Goal: Information Seeking & Learning: Learn about a topic

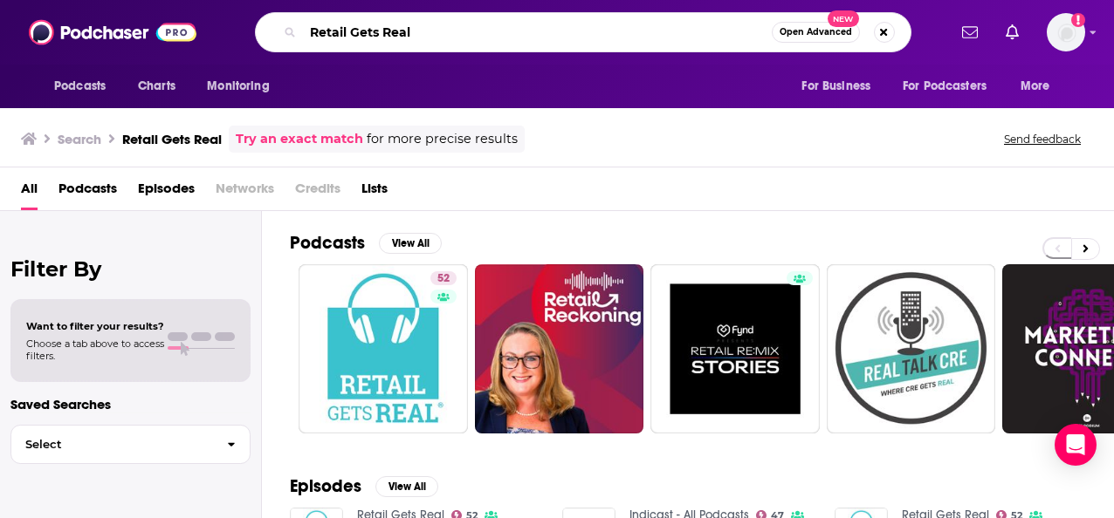
drag, startPoint x: 620, startPoint y: 36, endPoint x: 279, endPoint y: 40, distance: 340.4
click at [279, 40] on div "Retail Gets Real Open Advanced New" at bounding box center [583, 32] width 656 height 40
paste input "Tech Won’t Save U"
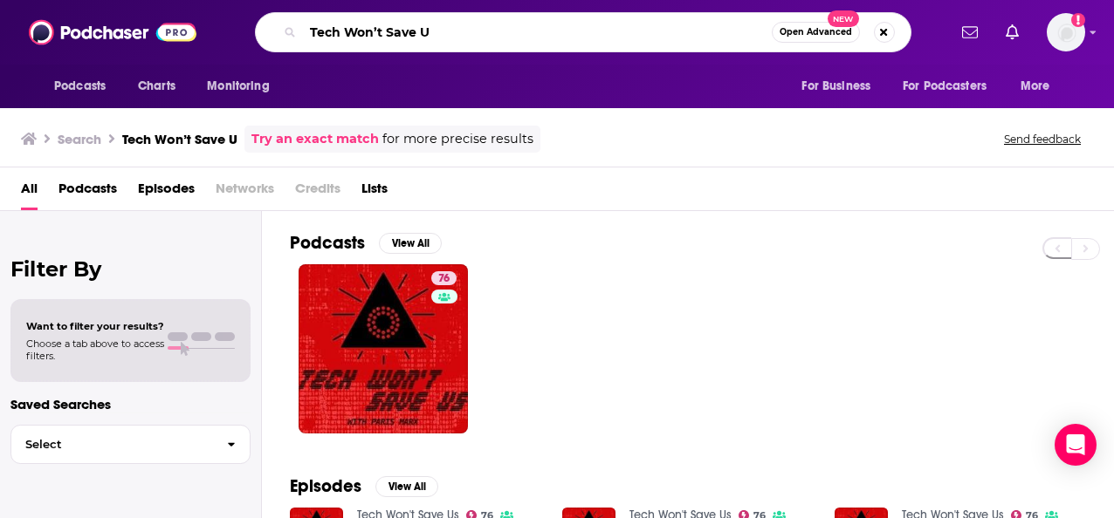
drag, startPoint x: 575, startPoint y: 37, endPoint x: 307, endPoint y: 26, distance: 268.1
click at [307, 26] on input "Tech Won’t Save U" at bounding box center [537, 32] width 469 height 28
paste input "Recode Media"
type input "Recode Media"
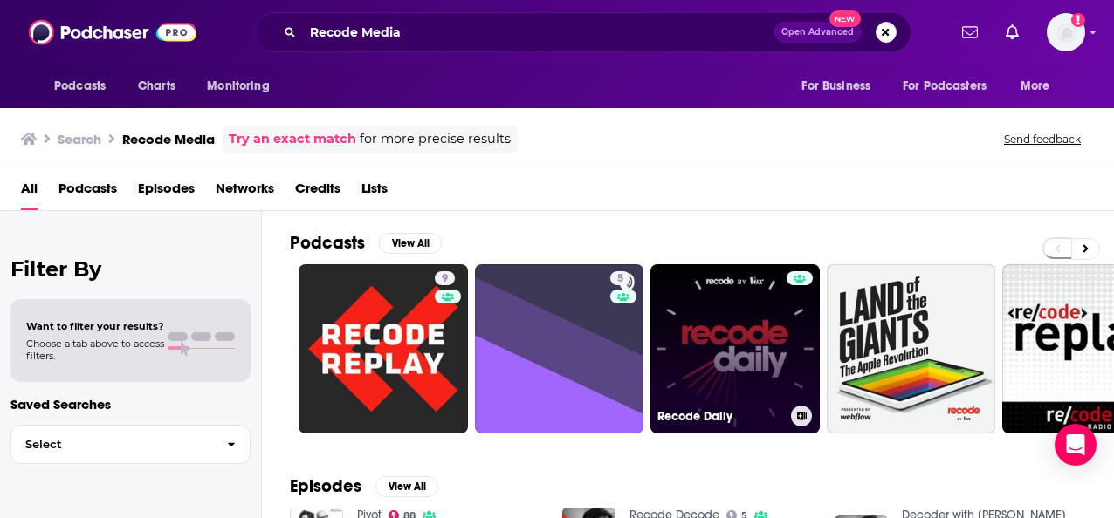
click at [737, 340] on link "Recode Daily" at bounding box center [734, 348] width 169 height 169
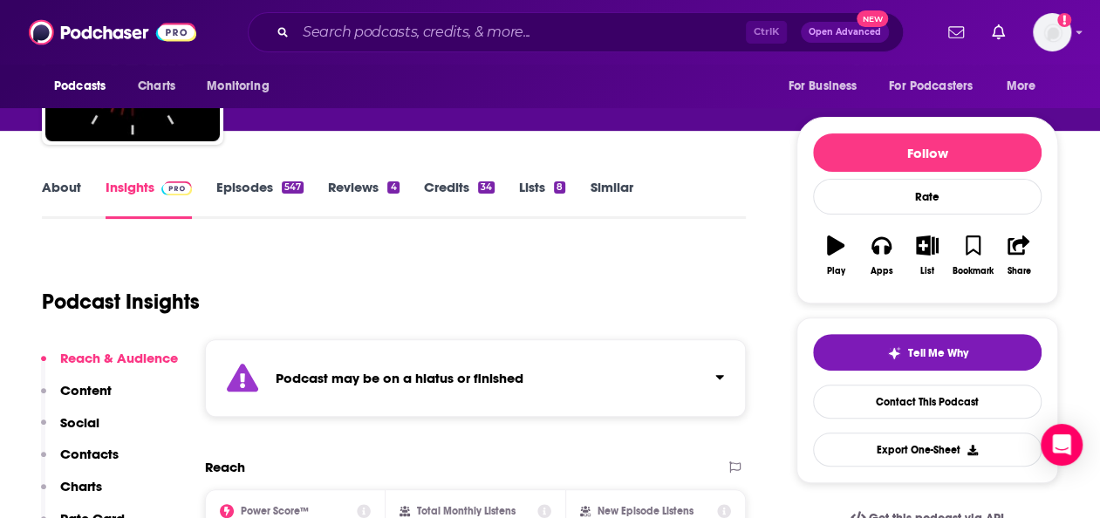
scroll to position [160, 0]
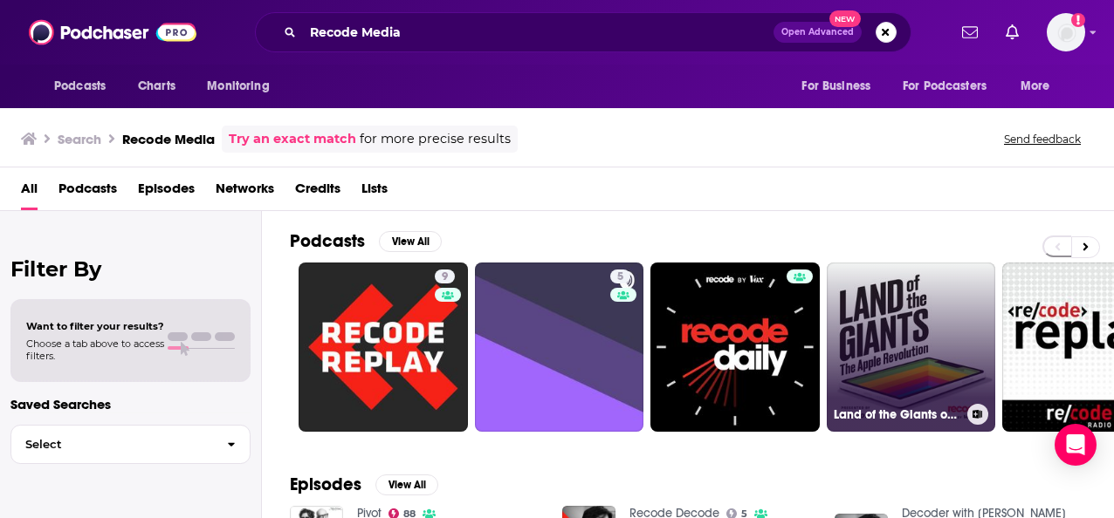
scroll to position [0, 58]
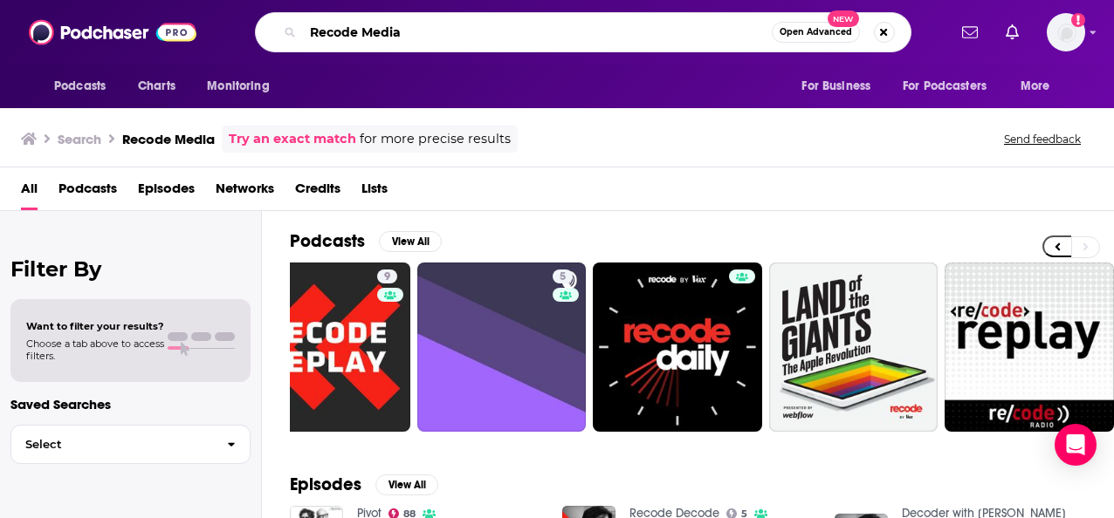
drag, startPoint x: 433, startPoint y: 33, endPoint x: 356, endPoint y: 31, distance: 76.8
click at [356, 31] on input "Recode Media" at bounding box center [537, 32] width 469 height 28
type input "Recode"
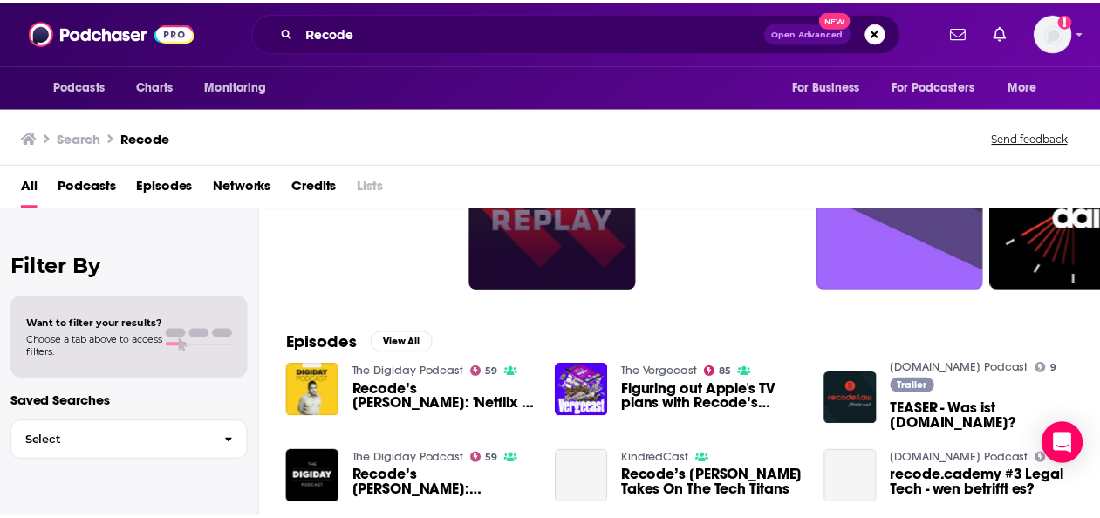
scroll to position [147, 0]
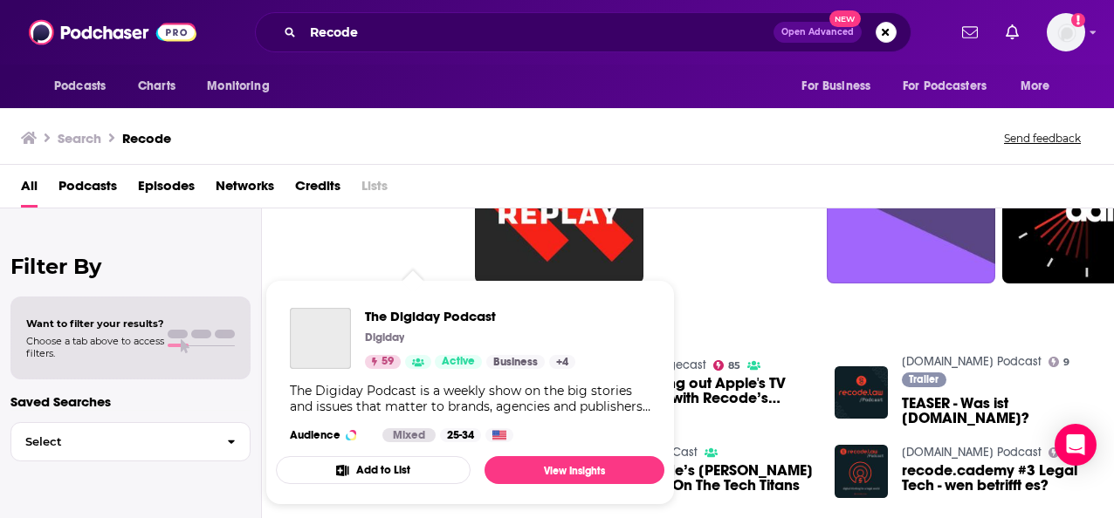
click at [415, 365] on icon "Show Podcast Details" at bounding box center [418, 362] width 12 height 9
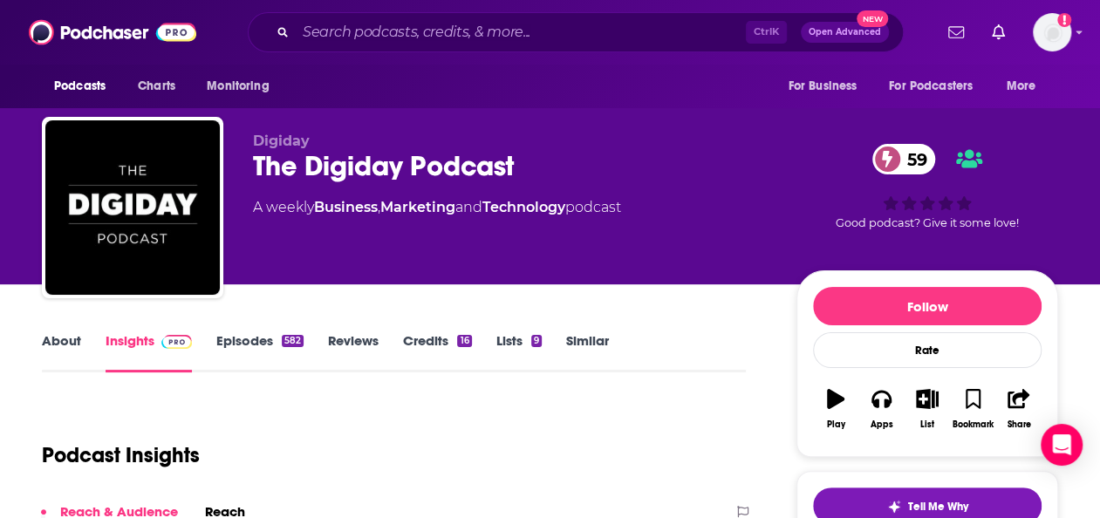
click at [252, 345] on link "Episodes 582" at bounding box center [259, 353] width 87 height 40
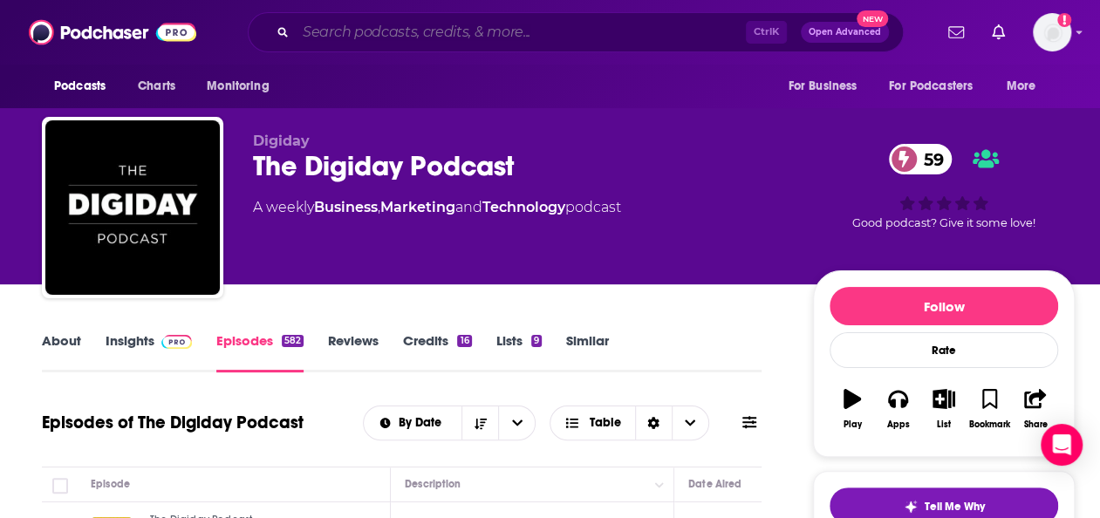
click at [477, 29] on input "Search podcasts, credits, & more..." at bounding box center [521, 32] width 450 height 28
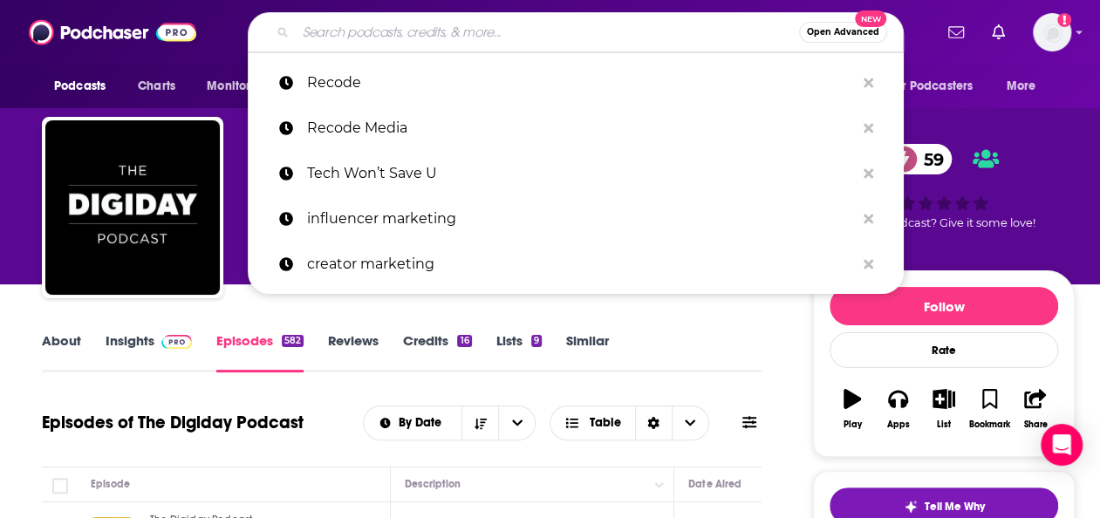
paste input "Big Technology Podcast"
type input "Big Technology Podcast"
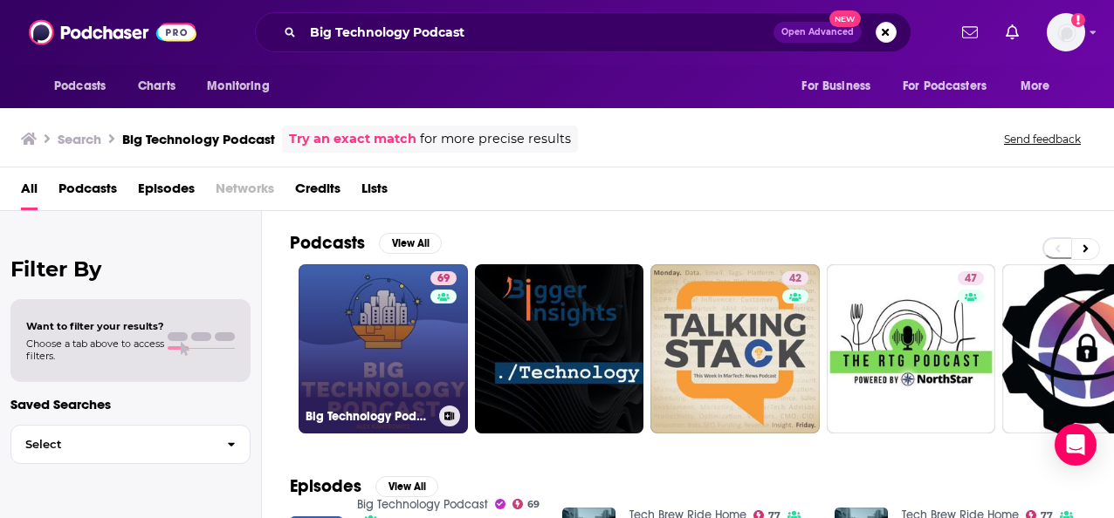
click at [389, 339] on link "69 Big Technology Podcast" at bounding box center [382, 348] width 169 height 169
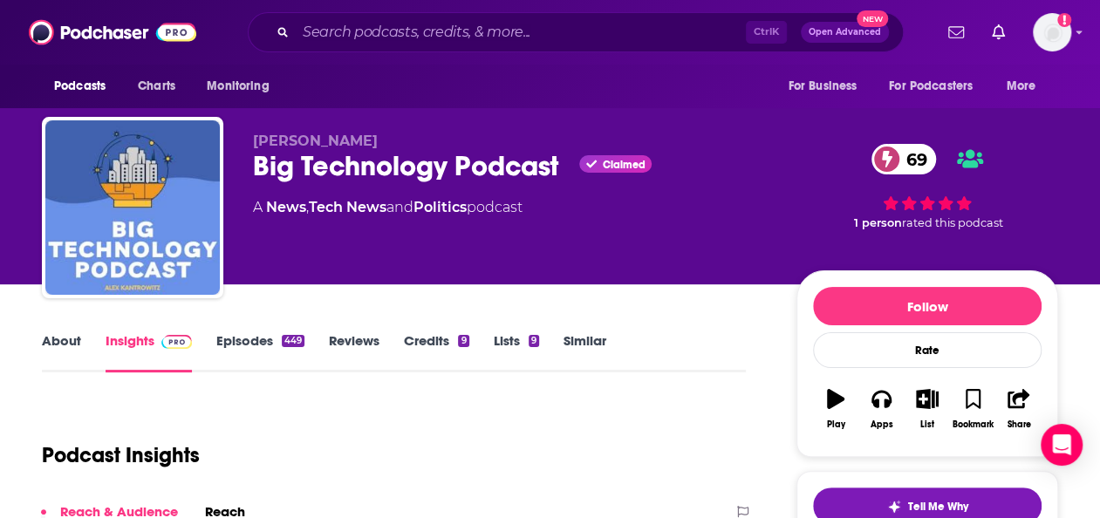
click at [254, 347] on link "Episodes 449" at bounding box center [260, 353] width 88 height 40
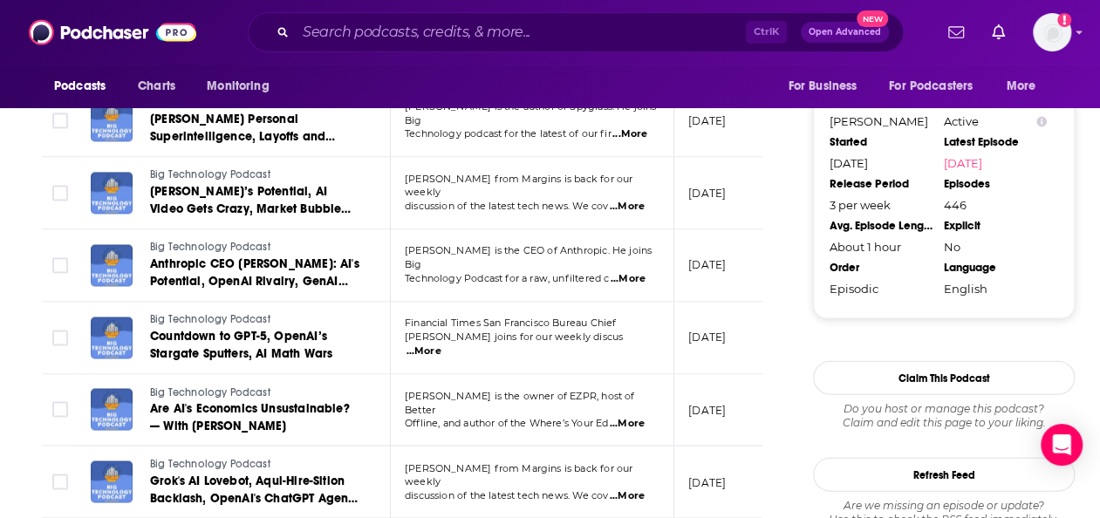
scroll to position [1736, 0]
click at [389, 28] on input "Search podcasts, credits, & more..." at bounding box center [521, 32] width 450 height 28
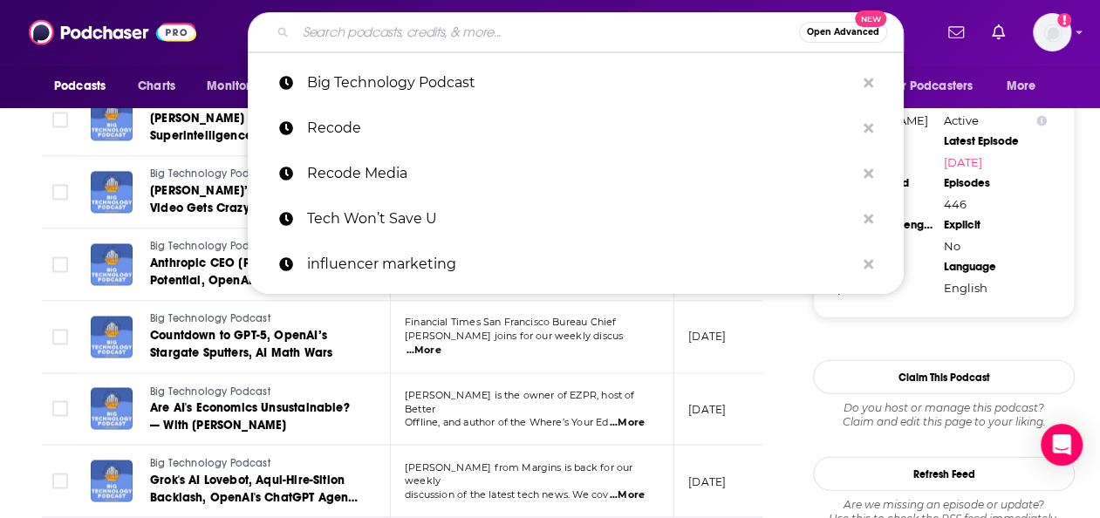
paste input "The [PERSON_NAME] and [PERSON_NAME] Show"
type input "The [PERSON_NAME] and [PERSON_NAME] Show"
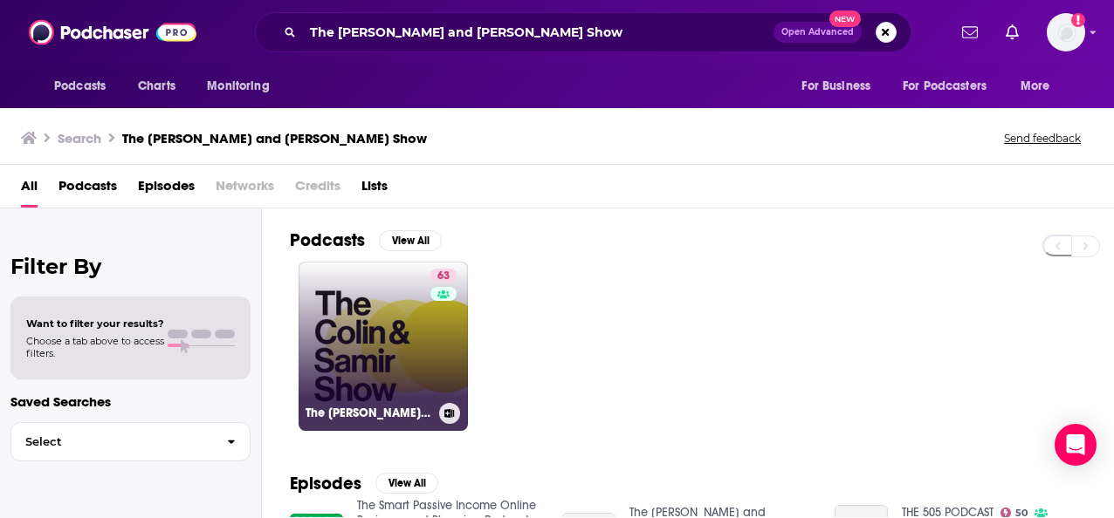
click at [333, 346] on link "63 The [PERSON_NAME] and [PERSON_NAME] Show" at bounding box center [382, 346] width 169 height 169
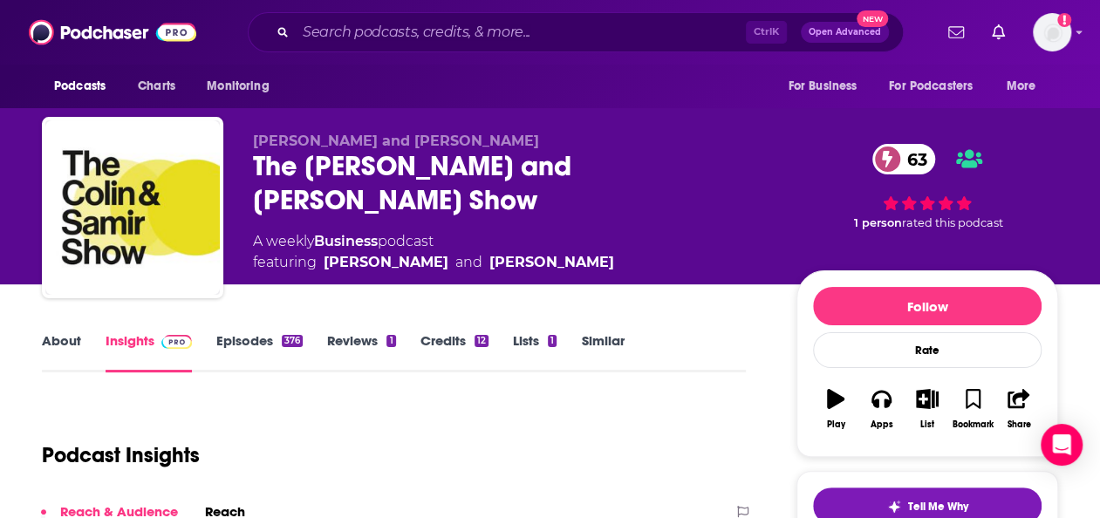
click at [241, 344] on link "Episodes 376" at bounding box center [259, 353] width 86 height 40
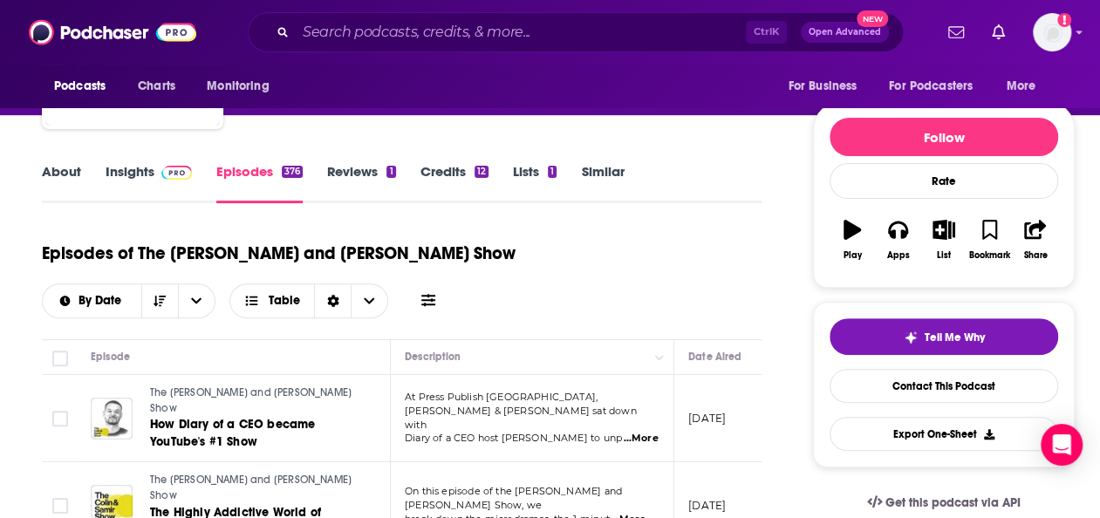
scroll to position [161, 0]
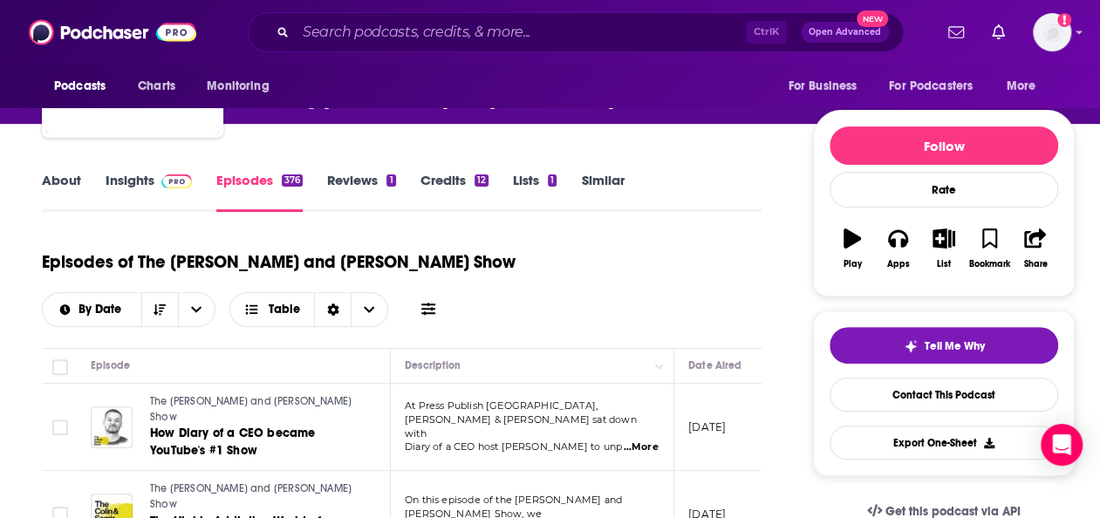
click at [53, 189] on link "About" at bounding box center [61, 192] width 39 height 40
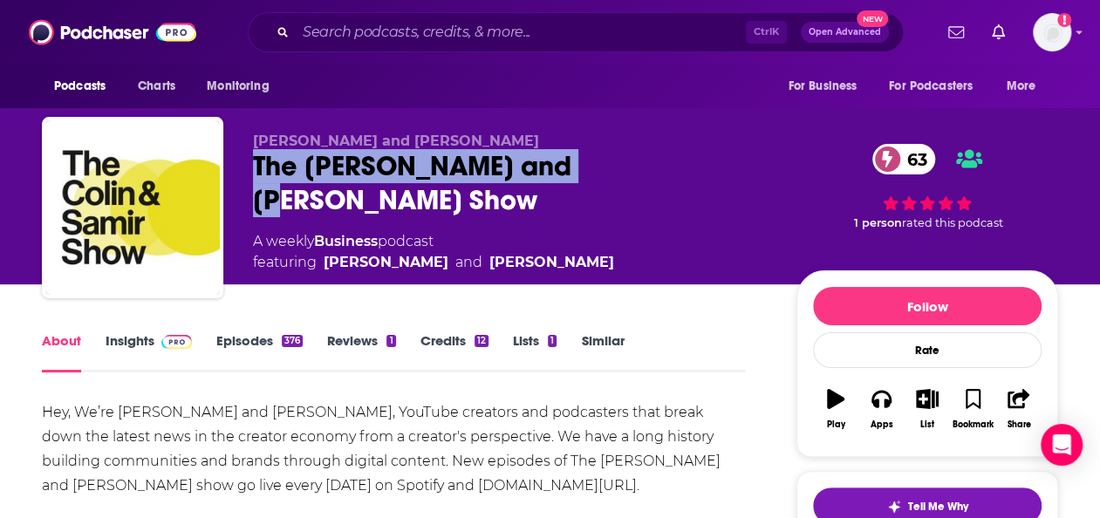
drag, startPoint x: 599, startPoint y: 175, endPoint x: 235, endPoint y: 174, distance: 363.9
click at [235, 174] on div "[PERSON_NAME] and [PERSON_NAME] The [PERSON_NAME] and [PERSON_NAME] Show 63 A w…" at bounding box center [550, 211] width 1017 height 189
copy h1 "The [PERSON_NAME] and [PERSON_NAME] Show"
click at [137, 362] on link "Insights" at bounding box center [149, 353] width 86 height 40
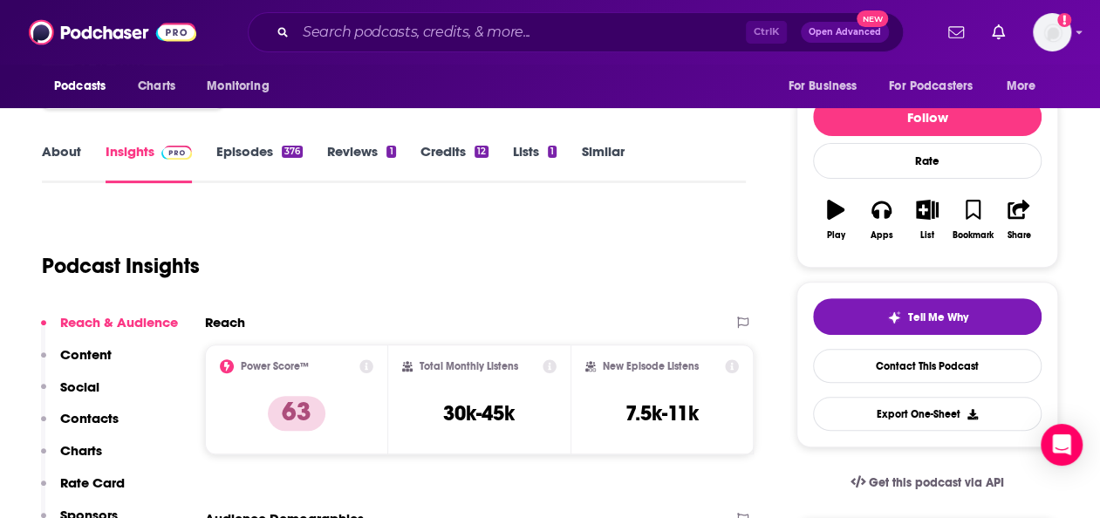
scroll to position [190, 0]
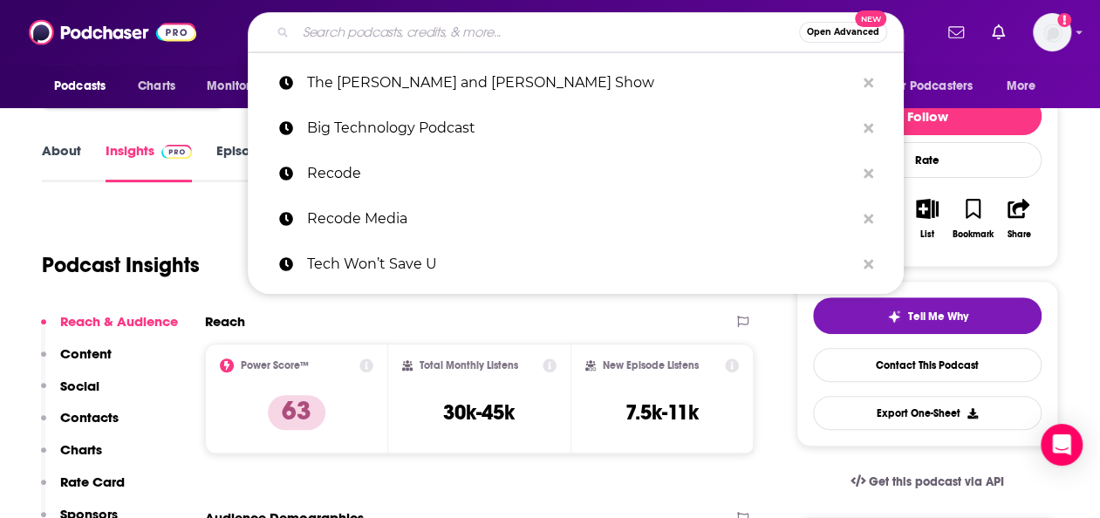
click at [633, 31] on input "Search podcasts, credits, & more..." at bounding box center [548, 32] width 504 height 28
paste input "Social Media and Politics"
type input "Social Media and Politics"
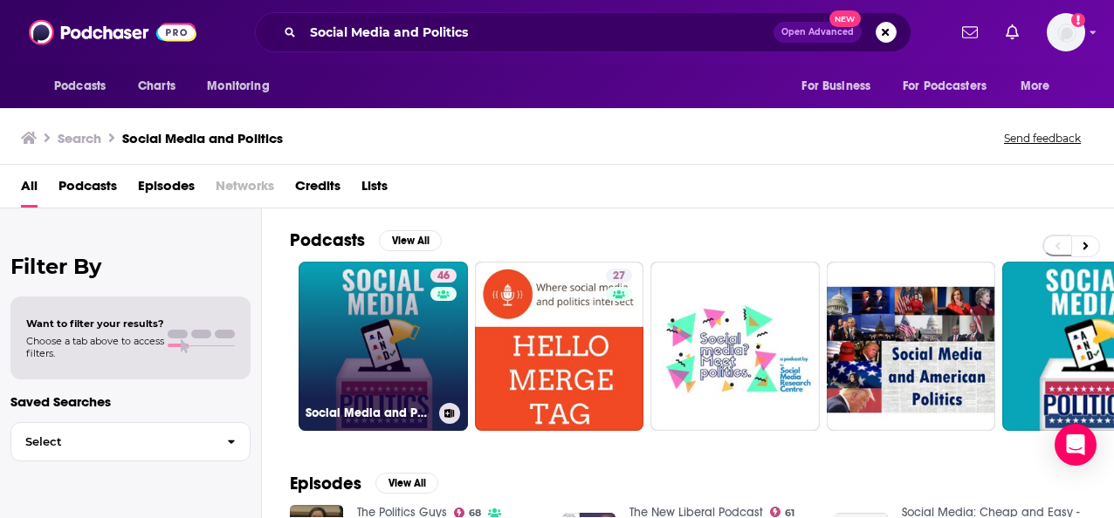
click at [367, 381] on link "46 Social Media and Politics" at bounding box center [382, 346] width 169 height 169
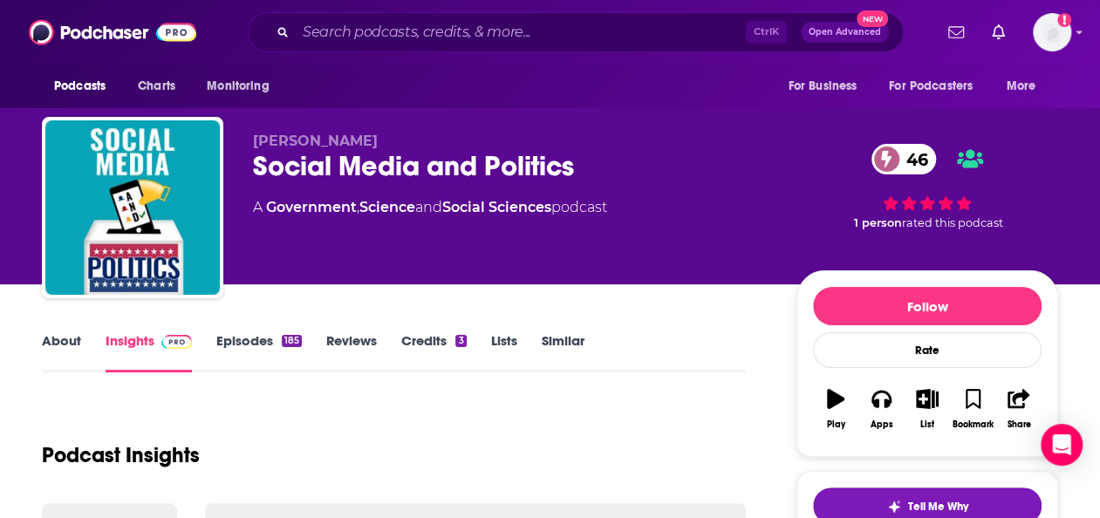
click at [259, 336] on link "Episodes 185" at bounding box center [259, 353] width 86 height 40
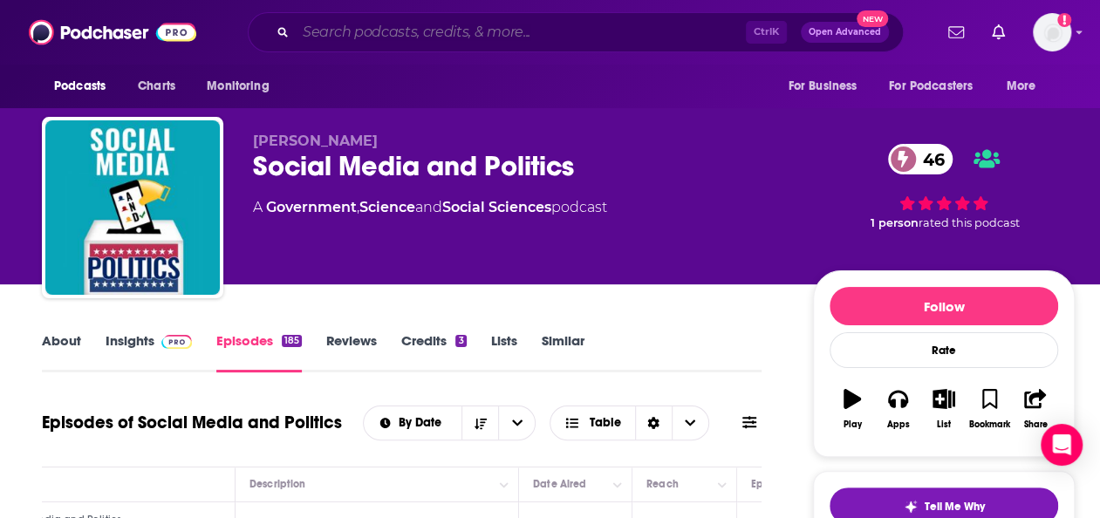
click at [421, 35] on input "Search podcasts, credits, & more..." at bounding box center [521, 32] width 450 height 28
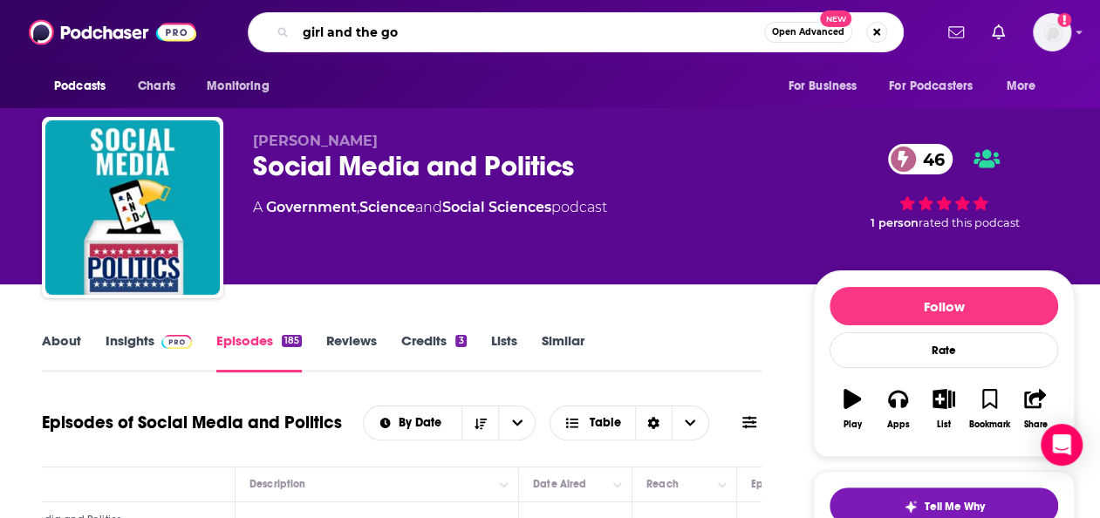
type input "girl and the gov"
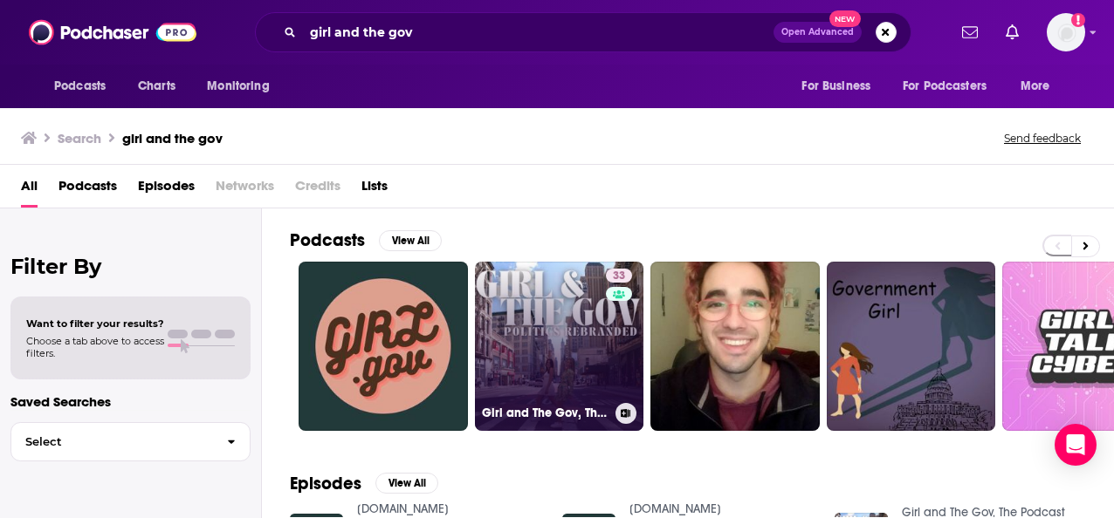
click at [537, 313] on link "33 Girl and The Gov, The Podcast" at bounding box center [559, 346] width 169 height 169
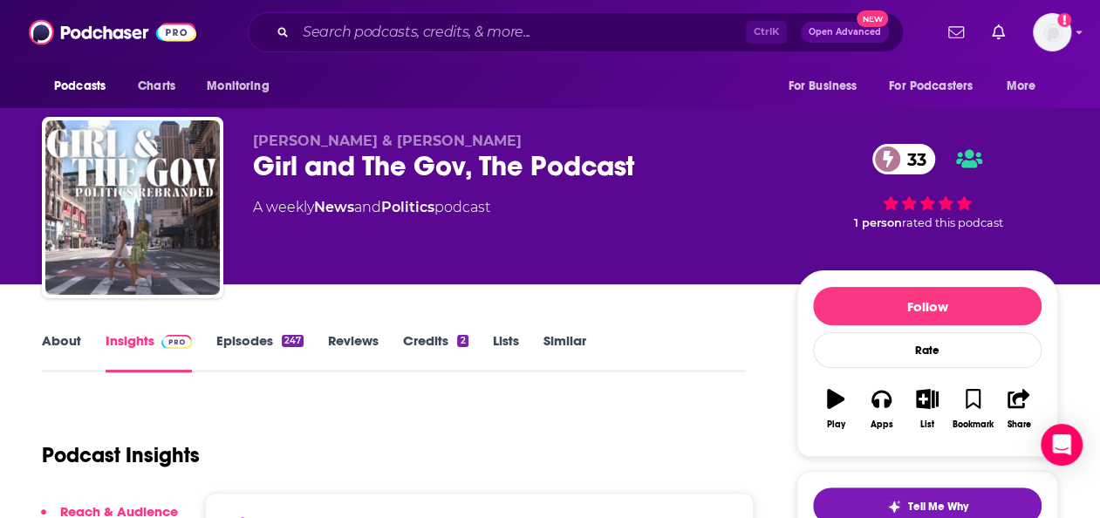
click at [279, 340] on link "Episodes 247" at bounding box center [259, 353] width 87 height 40
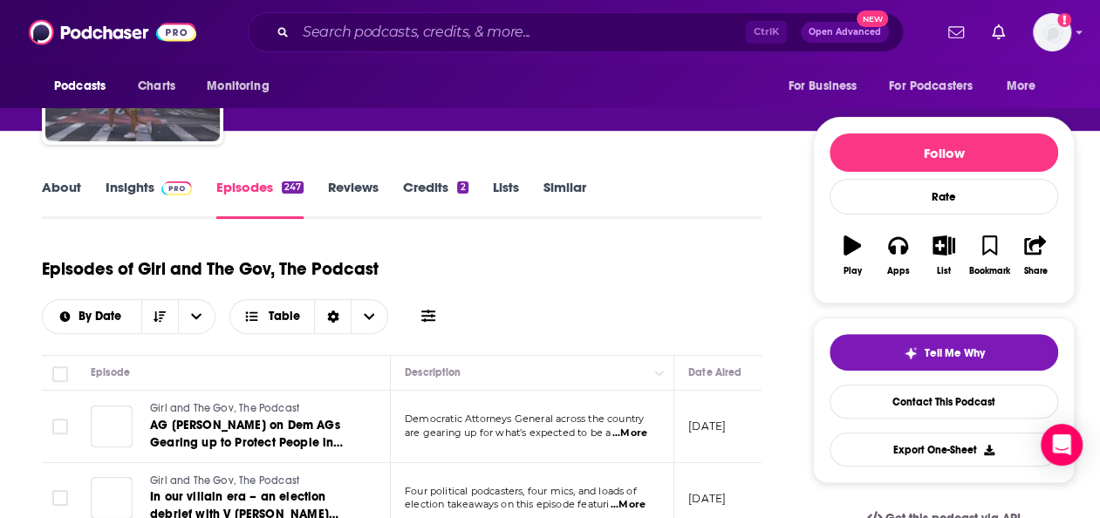
scroll to position [253, 0]
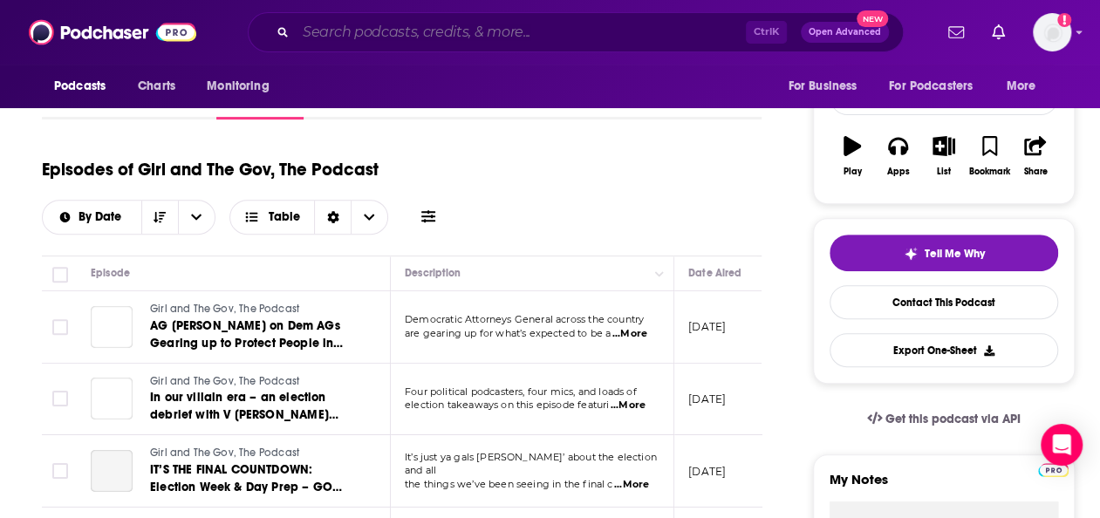
click at [540, 29] on input "Search podcasts, credits, & more..." at bounding box center [521, 32] width 450 height 28
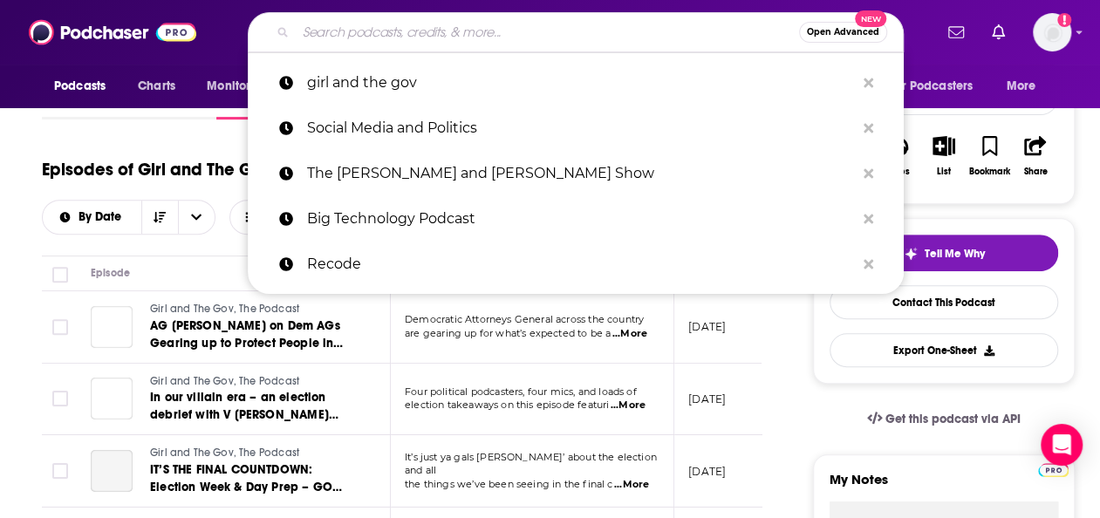
click at [485, 27] on input "Search podcasts, credits, & more..." at bounding box center [548, 32] width 504 height 28
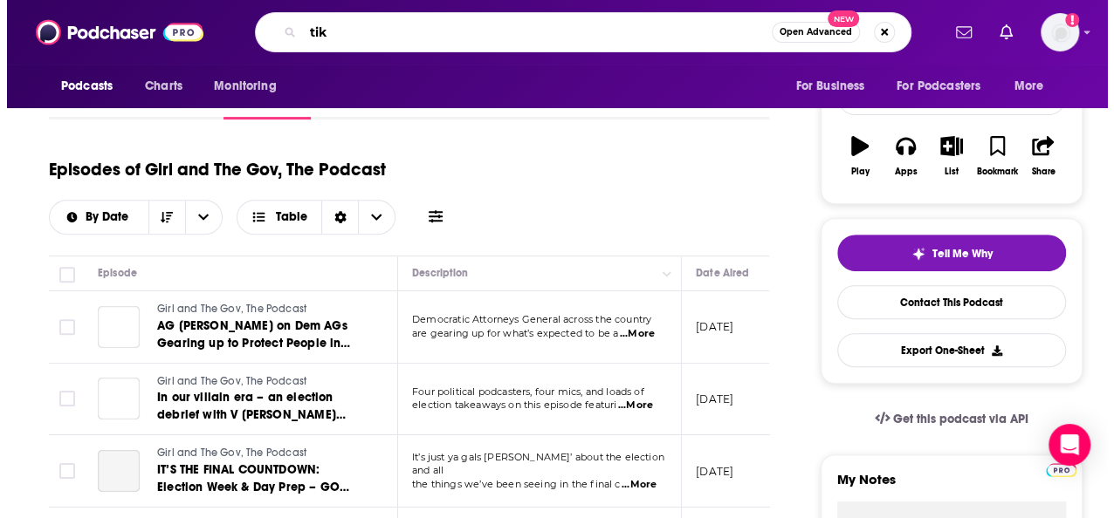
scroll to position [0, 0]
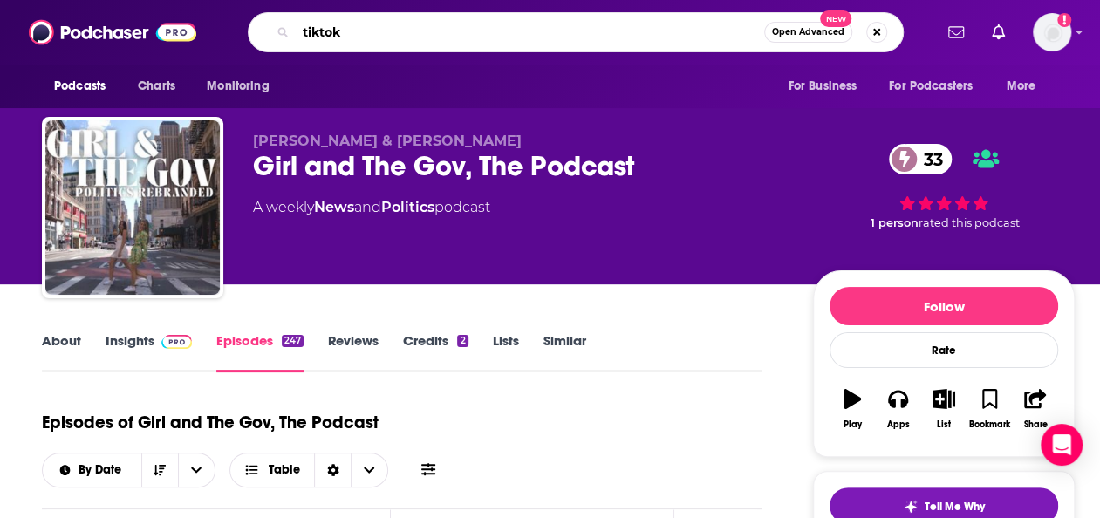
click at [485, 27] on input "tiktok" at bounding box center [530, 32] width 469 height 28
type input "tiktok ban"
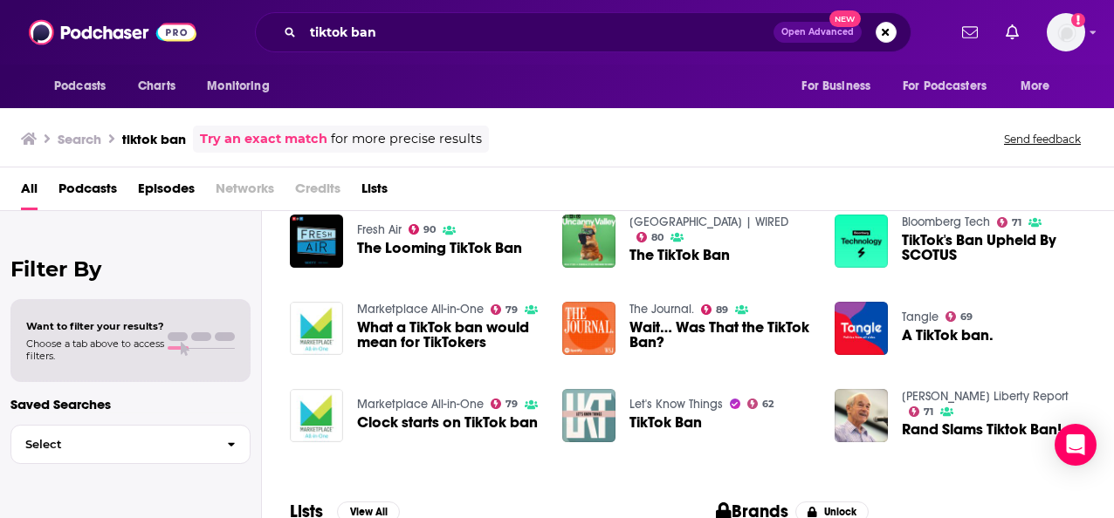
scroll to position [457, 0]
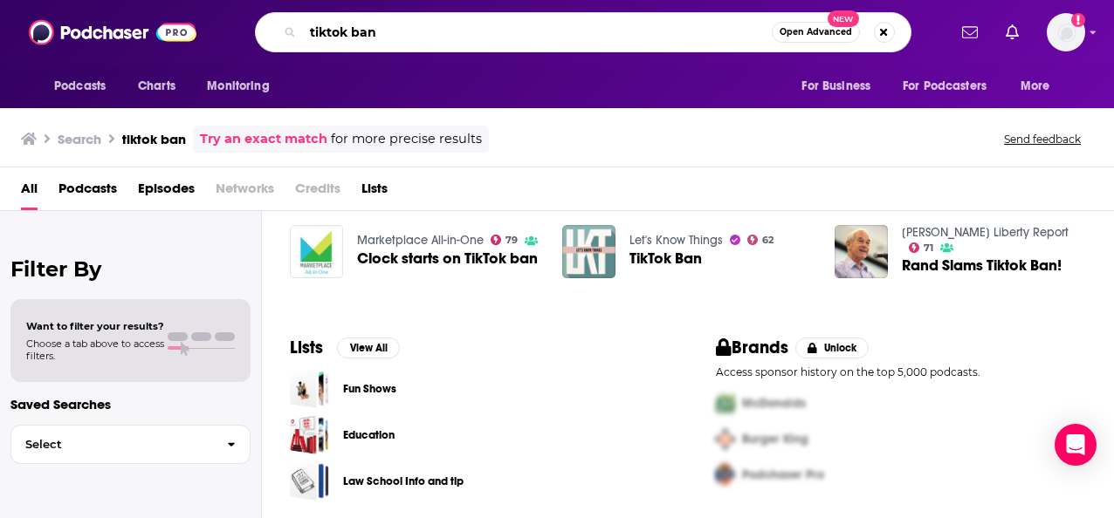
click at [669, 42] on input "tiktok ban" at bounding box center [537, 32] width 469 height 28
type input "t"
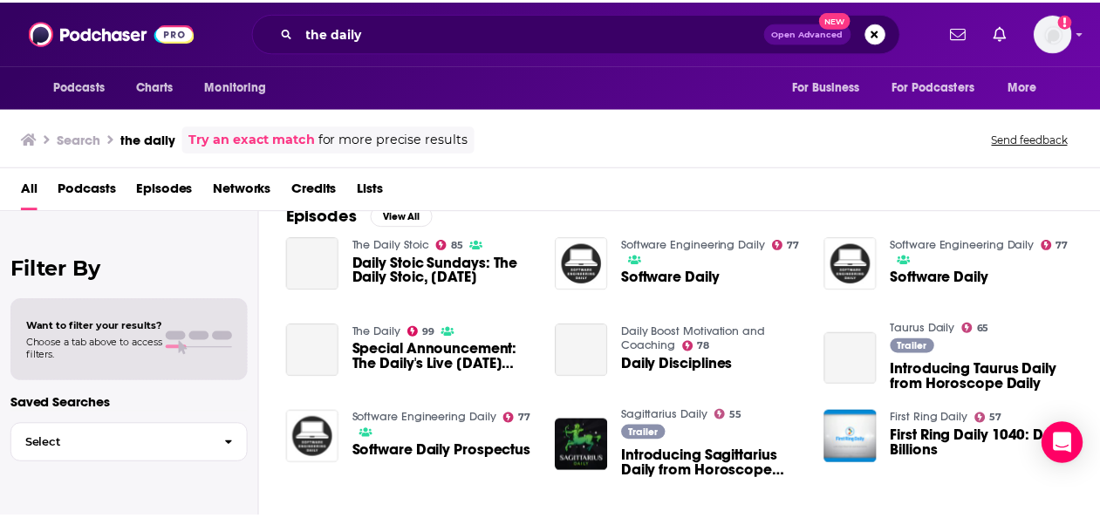
scroll to position [19, 0]
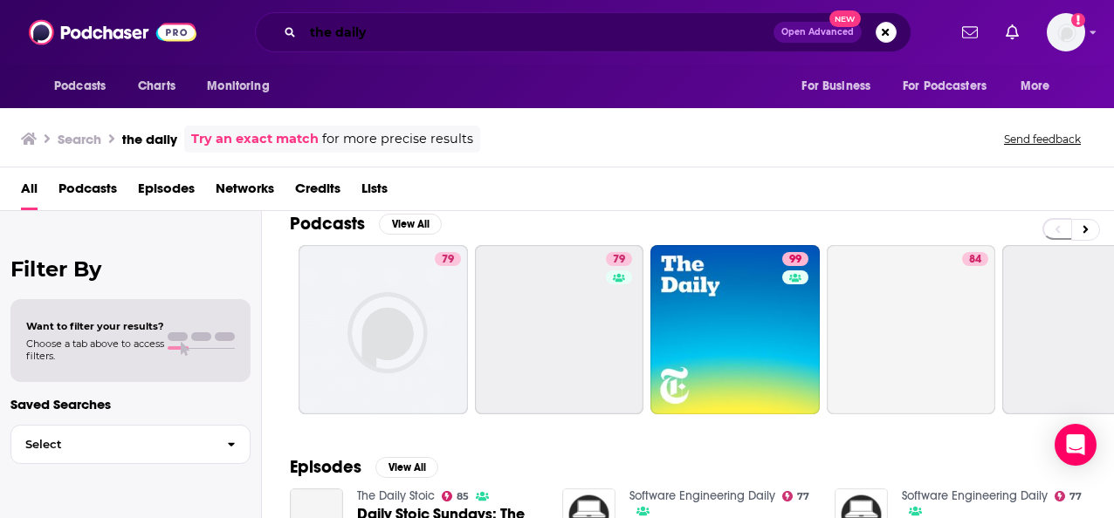
click at [442, 40] on input "the daily" at bounding box center [538, 32] width 470 height 28
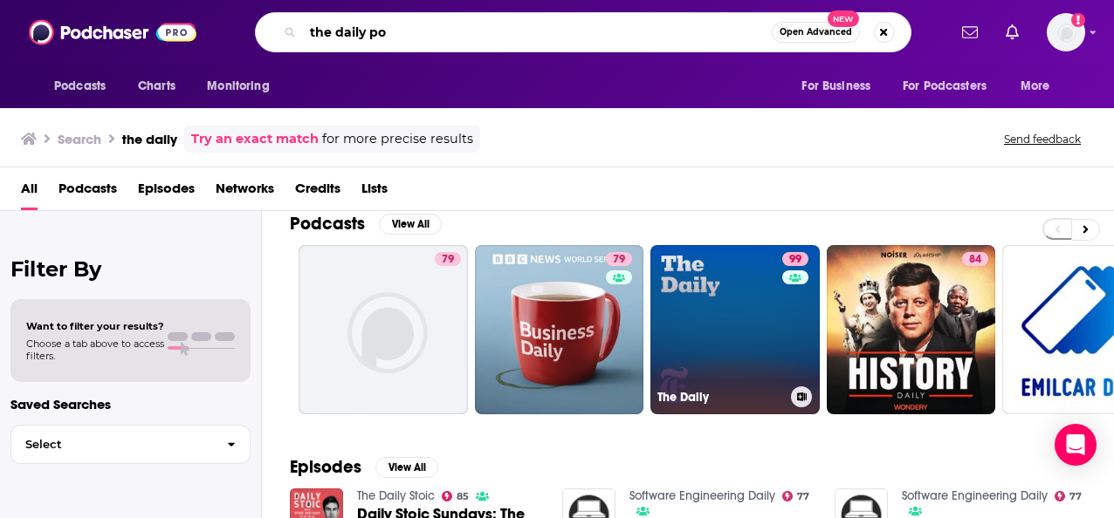
type input "the daily po"
click at [727, 382] on link "99 The Daily" at bounding box center [734, 329] width 169 height 169
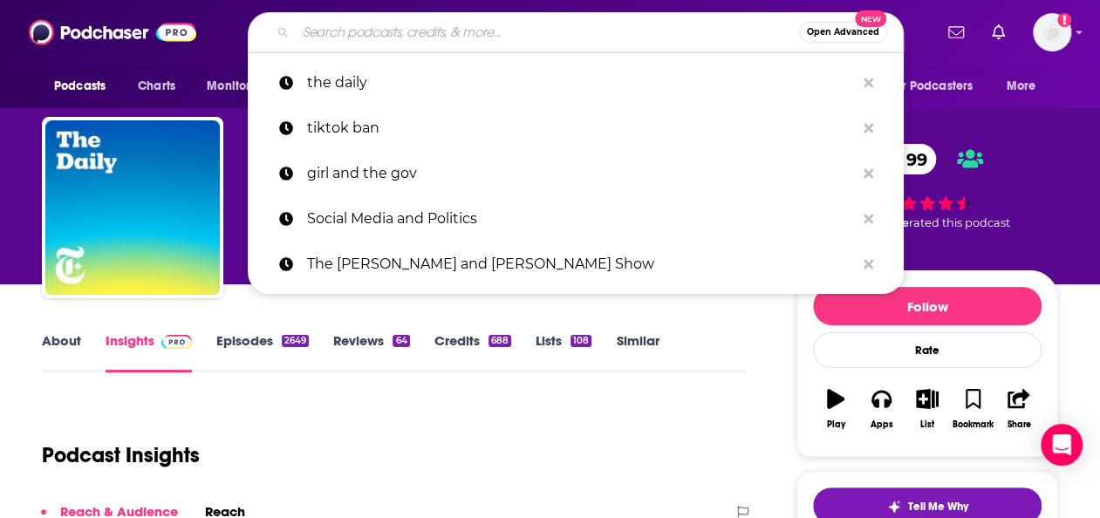
click at [549, 36] on input "Search podcasts, credits, & more..." at bounding box center [548, 32] width 504 height 28
paste input "[DATE], Explained (Vox)"
type input "[DATE], Explained (Vox)"
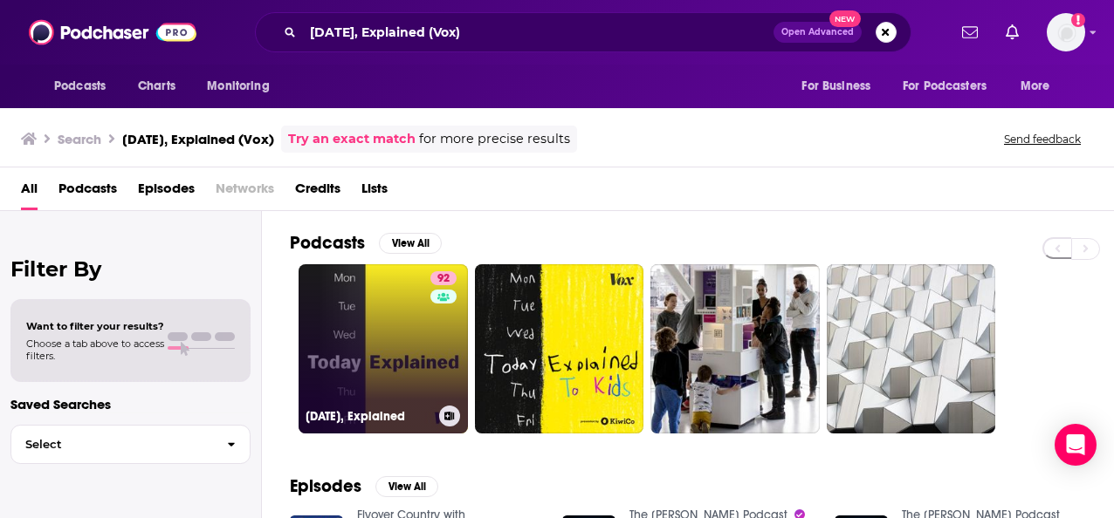
click at [354, 381] on link "92 [DATE], Explained" at bounding box center [382, 348] width 169 height 169
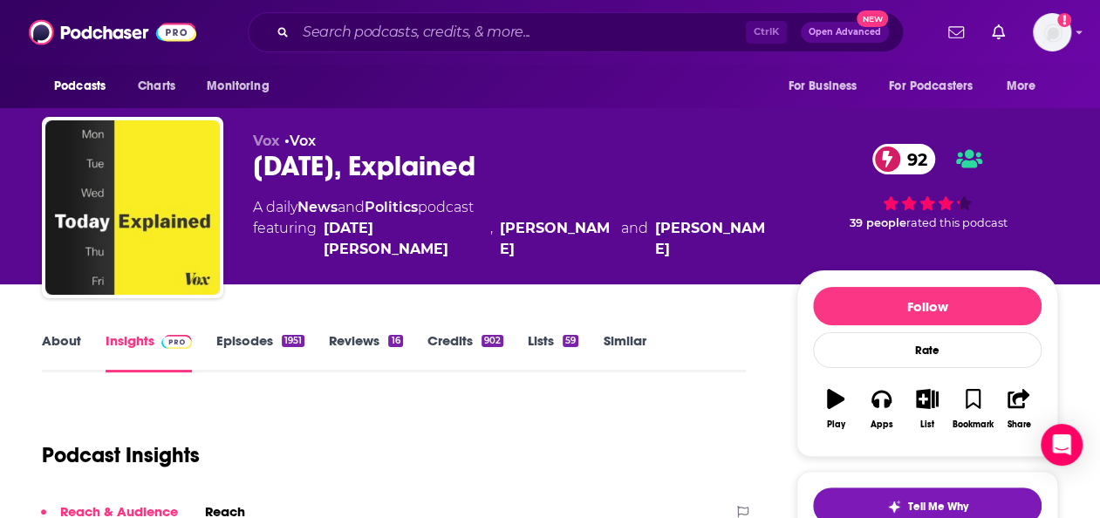
scroll to position [319, 0]
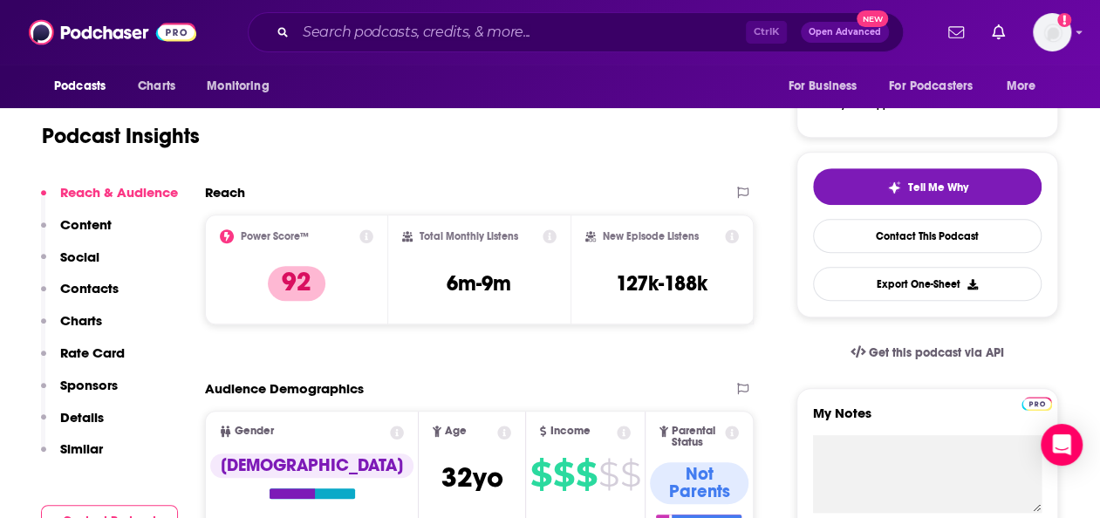
click at [285, 28] on div "1951" at bounding box center [293, 22] width 23 height 12
